Goal: Check status: Check status

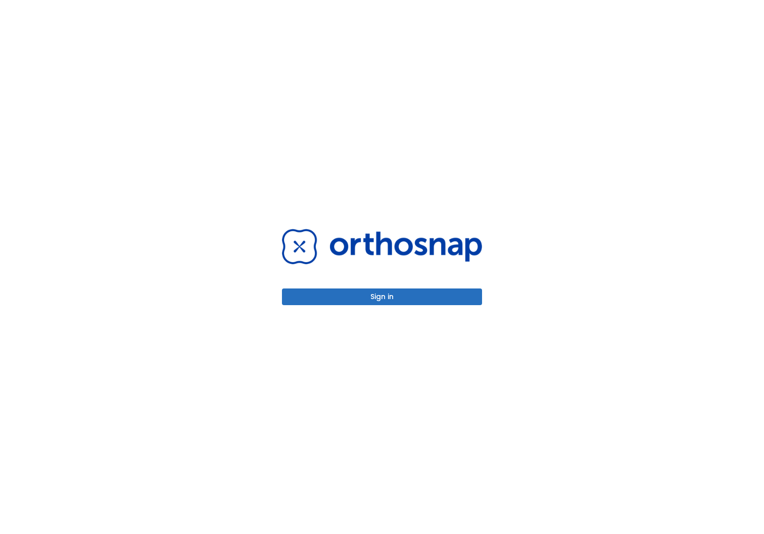
click at [409, 295] on button "Sign in" at bounding box center [382, 296] width 200 height 17
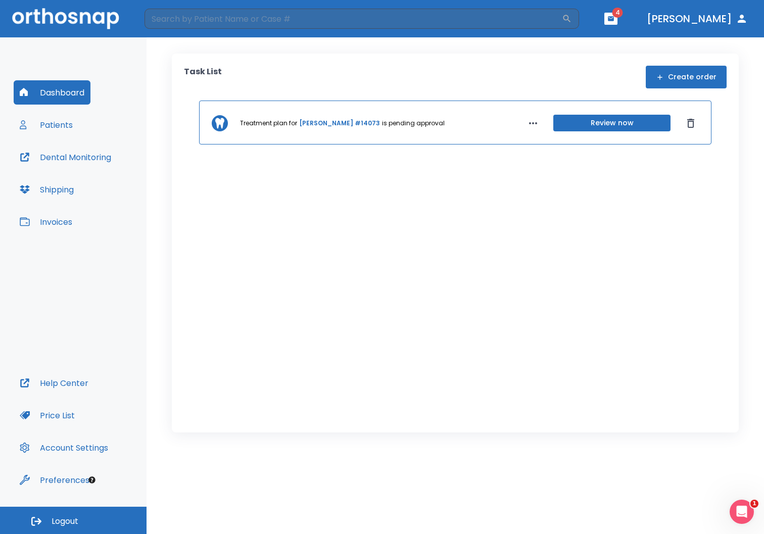
click at [606, 125] on button "Review now" at bounding box center [611, 123] width 117 height 17
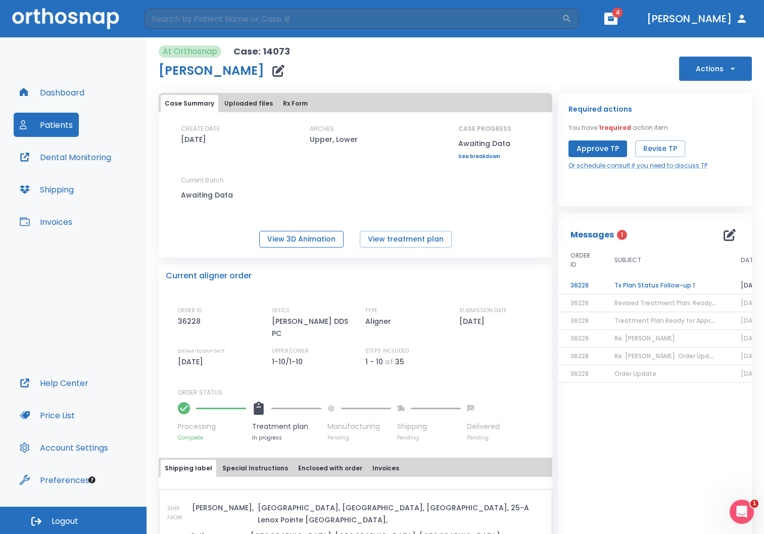
click at [303, 237] on button "View 3D Animation" at bounding box center [301, 239] width 84 height 17
